Goal: Information Seeking & Learning: Find specific fact

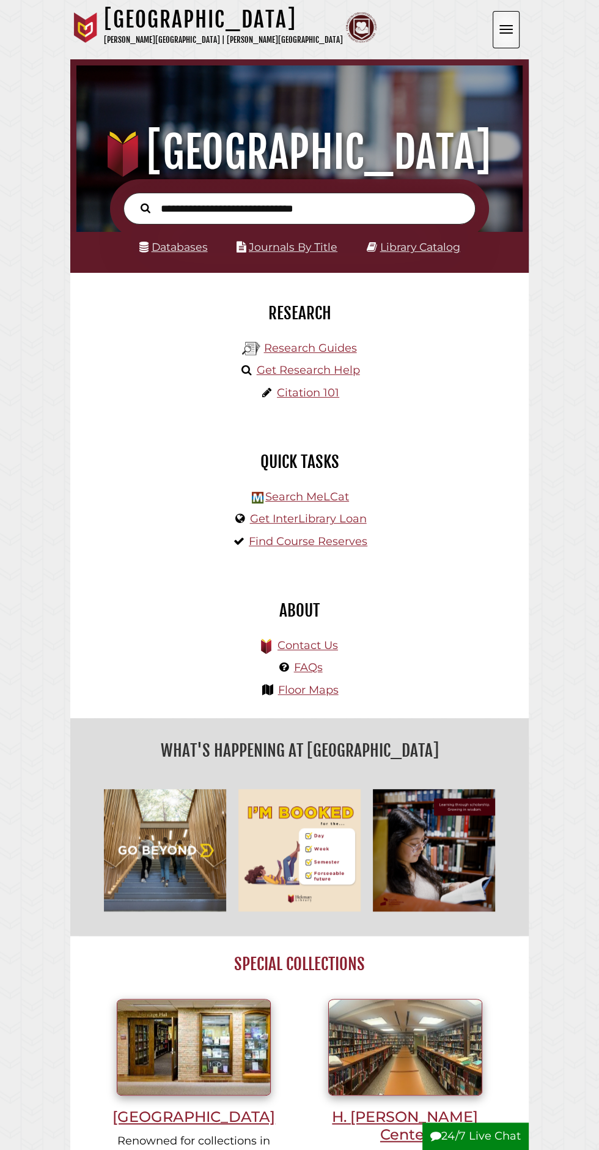
scroll to position [147, 440]
click at [339, 212] on input "text" at bounding box center [300, 209] width 352 height 32
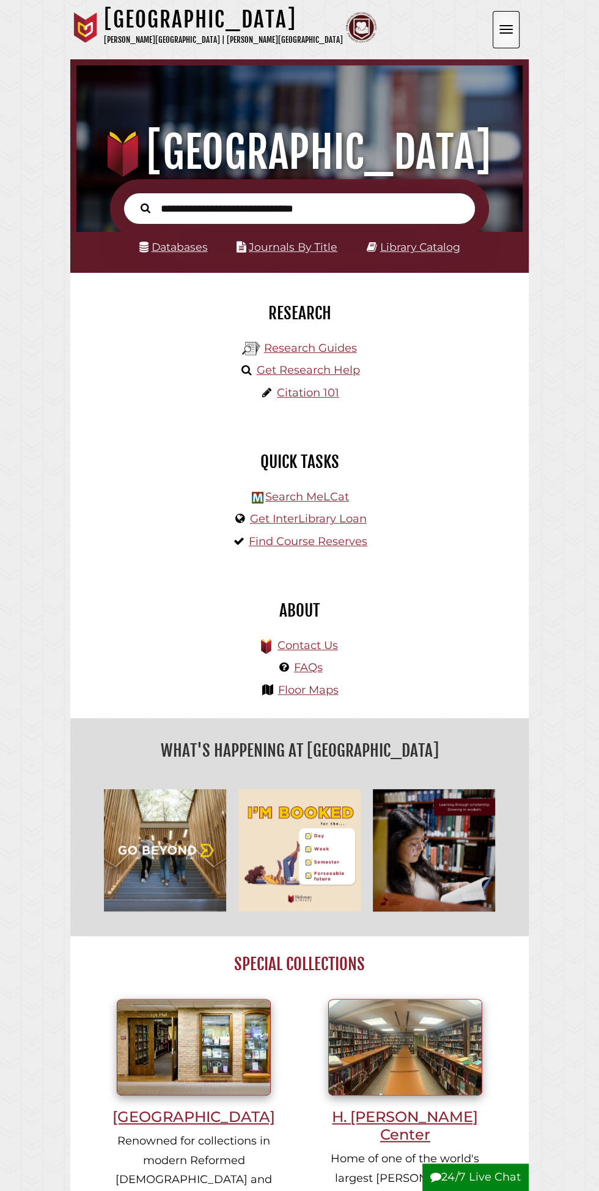
click at [497, 37] on button "Open the menu" at bounding box center [506, 29] width 27 height 37
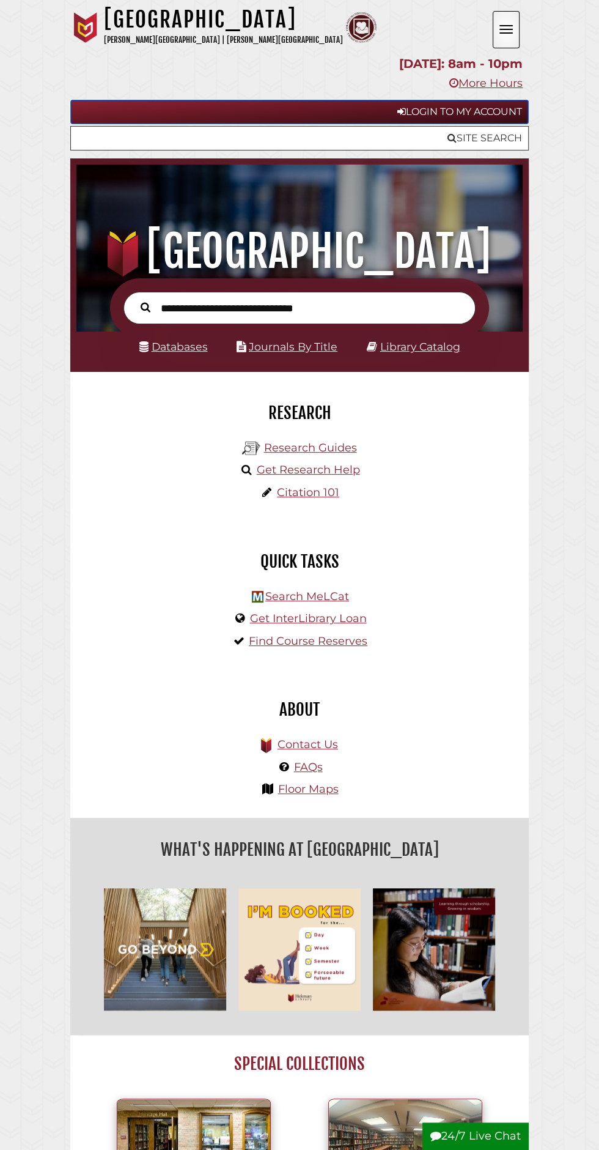
click at [400, 111] on icon at bounding box center [401, 111] width 9 height 10
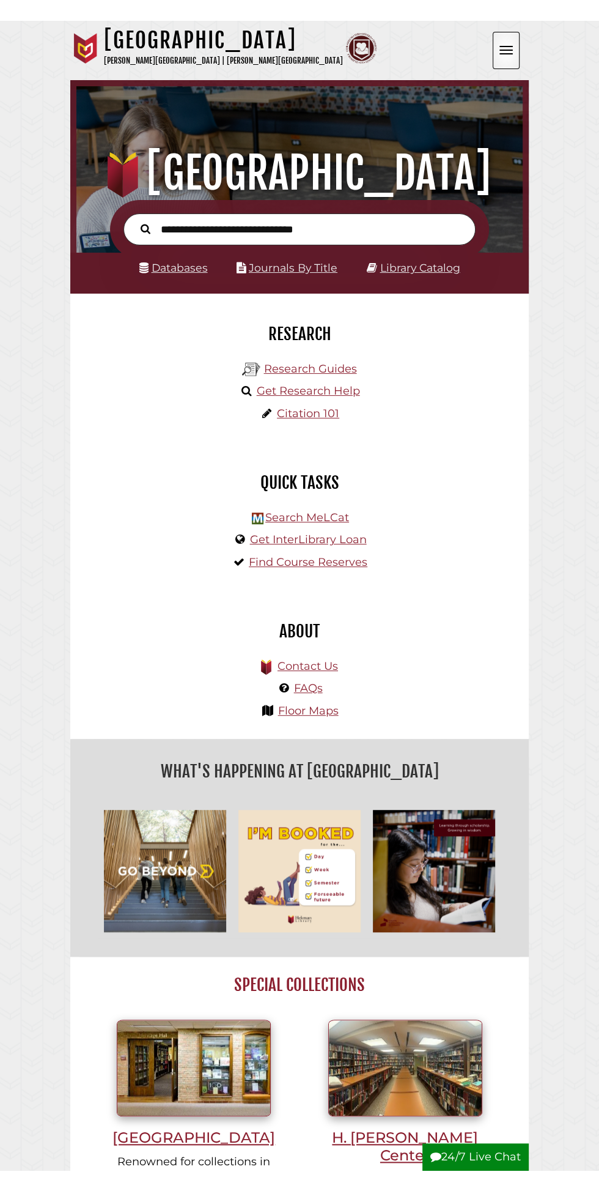
scroll to position [147, 440]
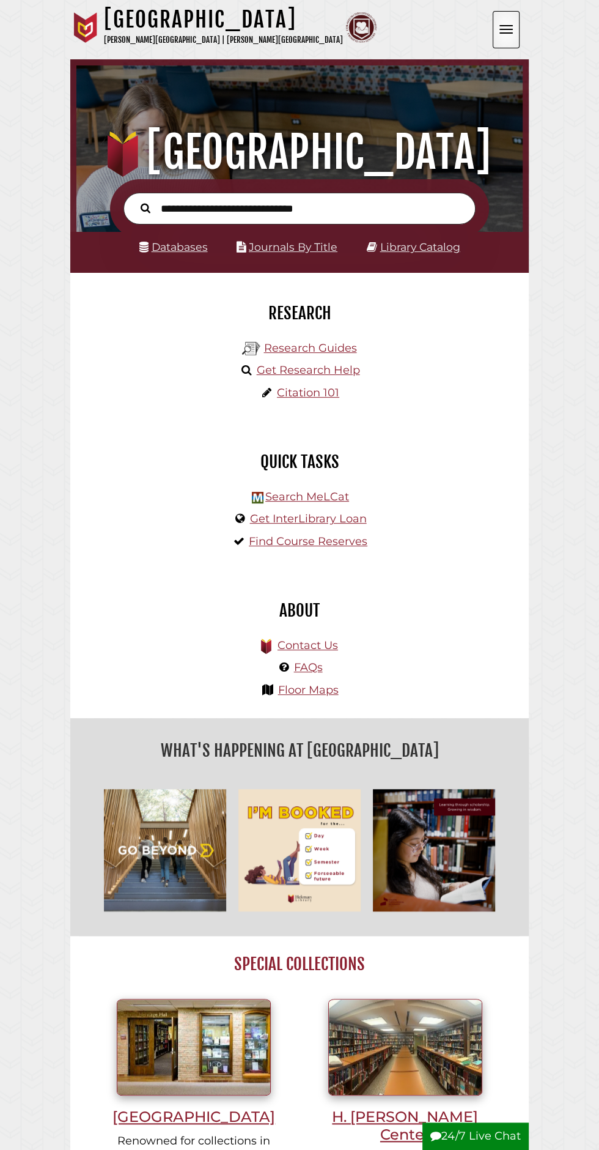
click at [334, 209] on input "text" at bounding box center [300, 209] width 352 height 32
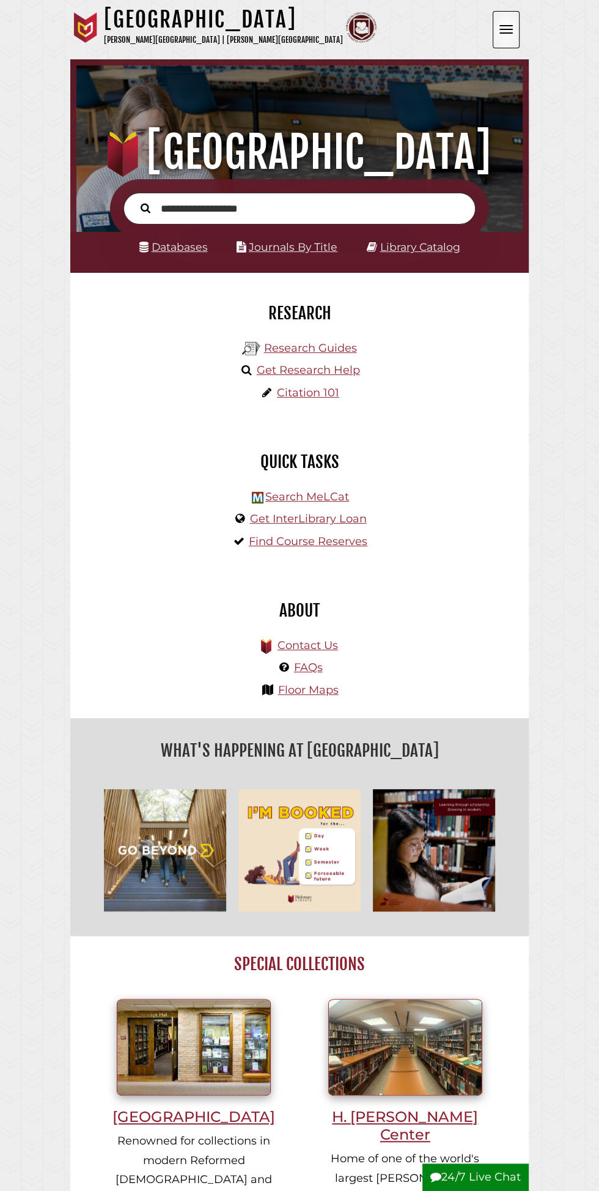
type input "**********"
click at [135, 200] on button "Search" at bounding box center [146, 207] width 22 height 15
